Goal: Information Seeking & Learning: Stay updated

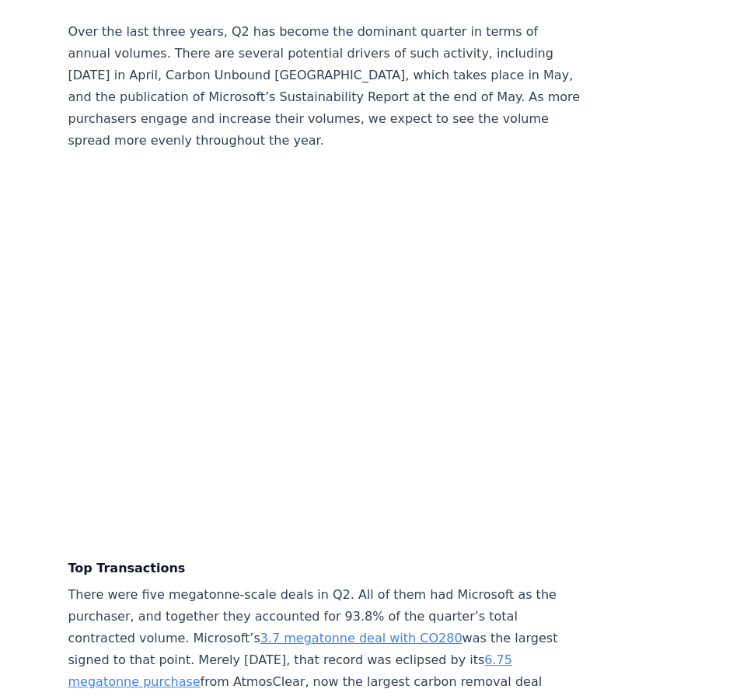
scroll to position [3031, 0]
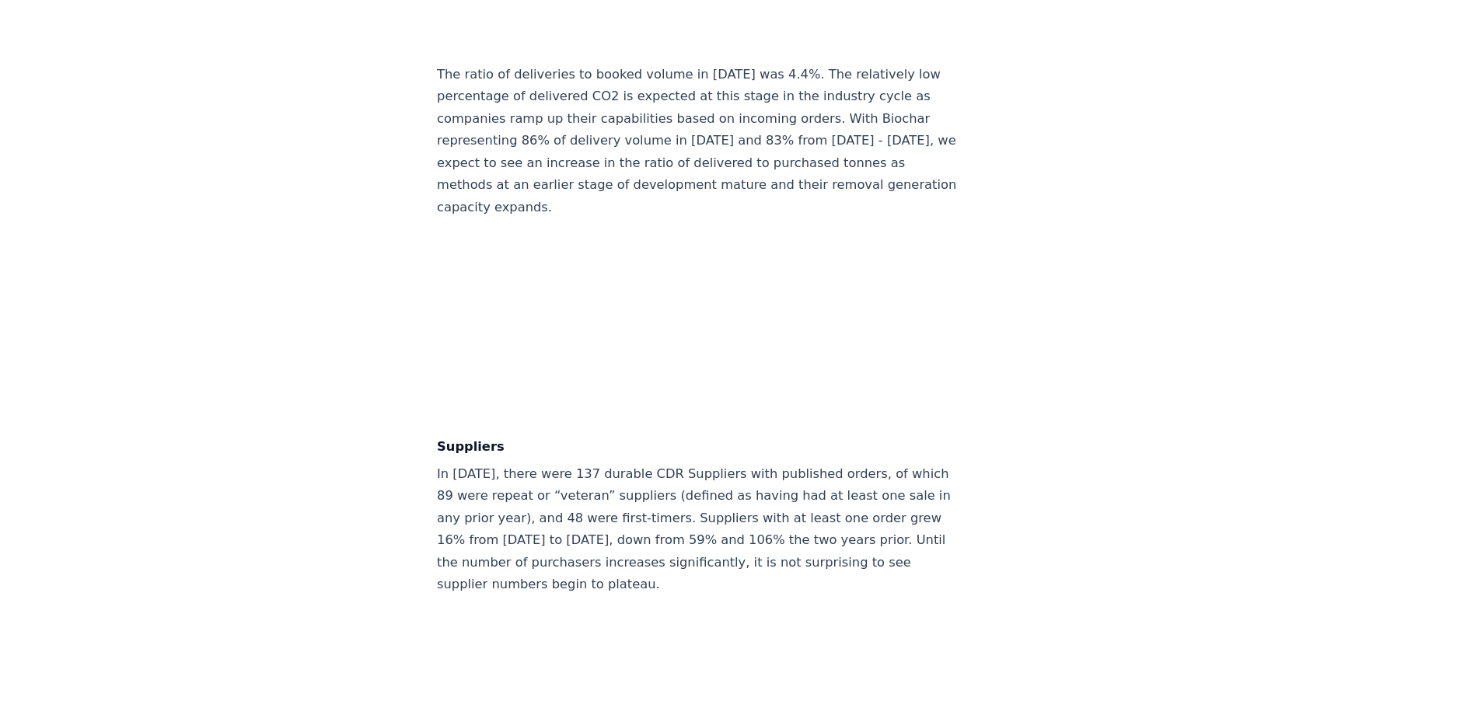
scroll to position [8457, 0]
